Goal: Task Accomplishment & Management: Manage account settings

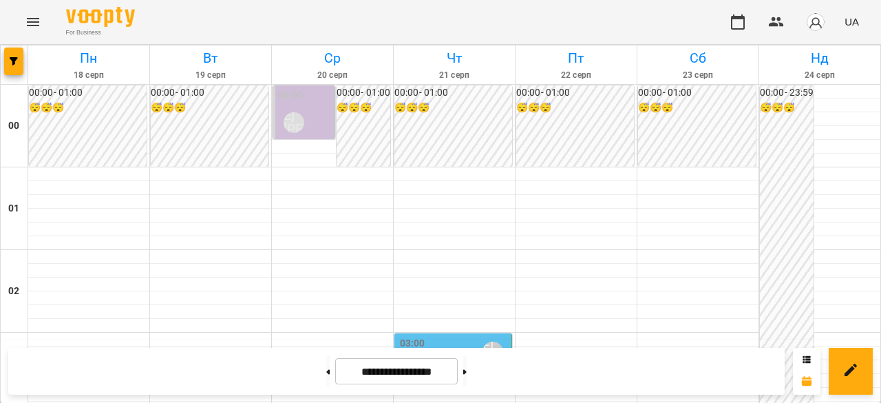
scroll to position [157, 0]
click at [419, 336] on div "03:00" at bounding box center [412, 352] width 25 height 32
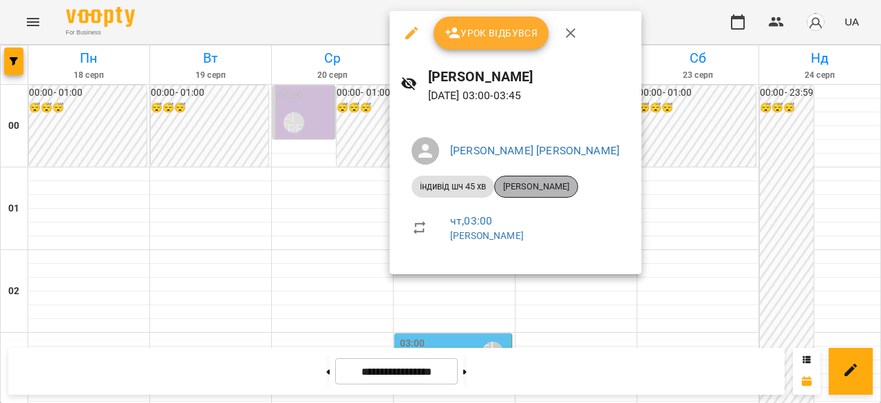
click at [545, 191] on span "[PERSON_NAME]" at bounding box center [536, 186] width 83 height 12
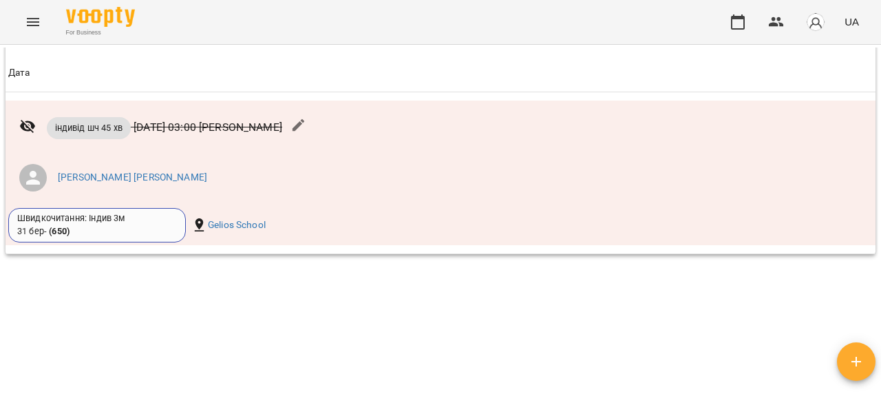
scroll to position [1756, 0]
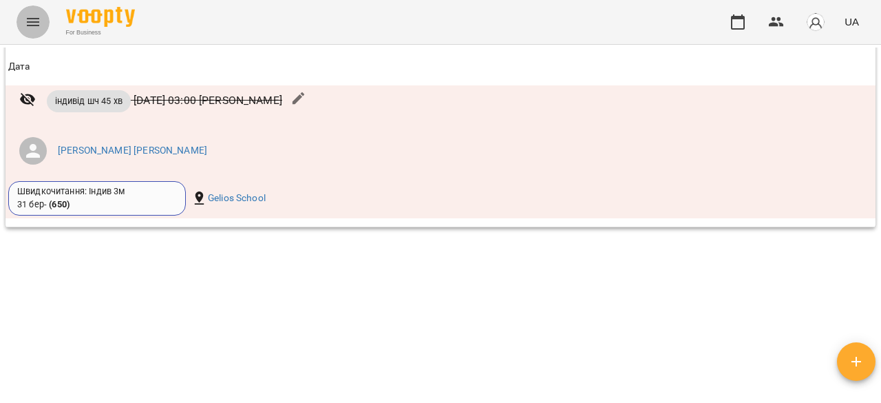
click at [40, 21] on icon "Menu" at bounding box center [33, 22] width 17 height 17
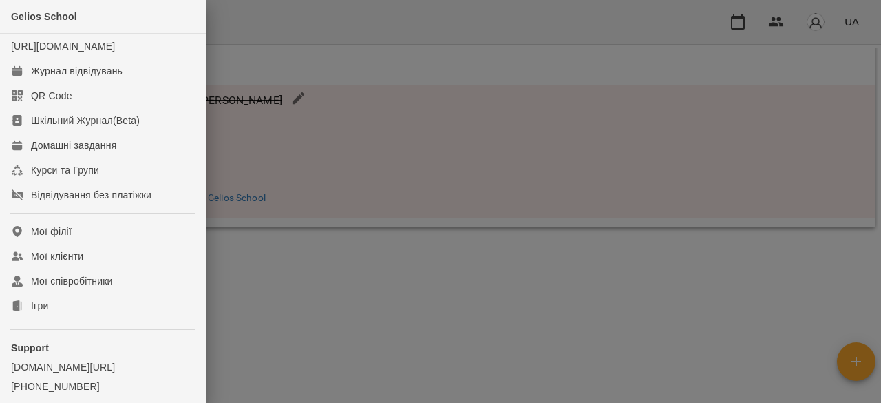
click at [262, 28] on div at bounding box center [440, 201] width 881 height 403
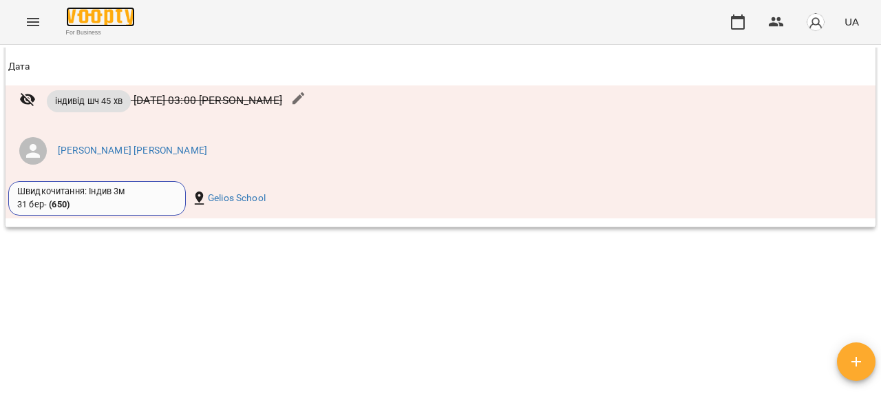
click at [89, 11] on img at bounding box center [100, 17] width 69 height 20
